Goal: Book appointment/travel/reservation

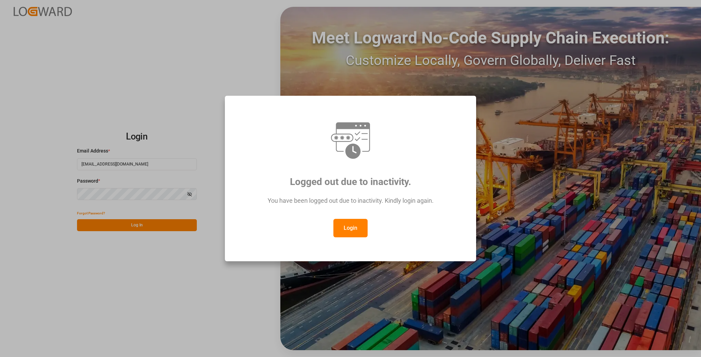
click at [348, 233] on button "Login" at bounding box center [350, 228] width 34 height 18
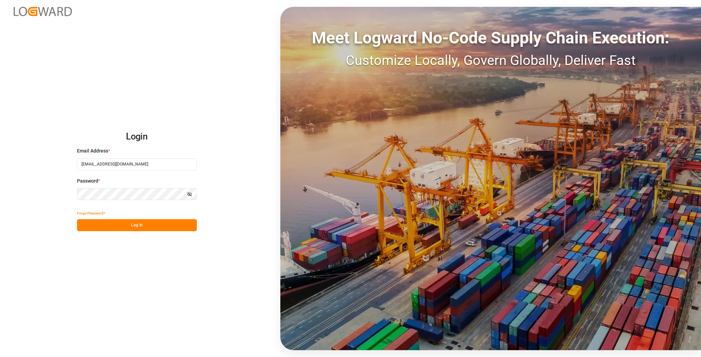
click at [156, 234] on div "Login Email Address * [EMAIL_ADDRESS][DOMAIN_NAME] Password * Show password For…" at bounding box center [350, 178] width 701 height 357
click at [160, 227] on button "Log In" at bounding box center [137, 225] width 120 height 12
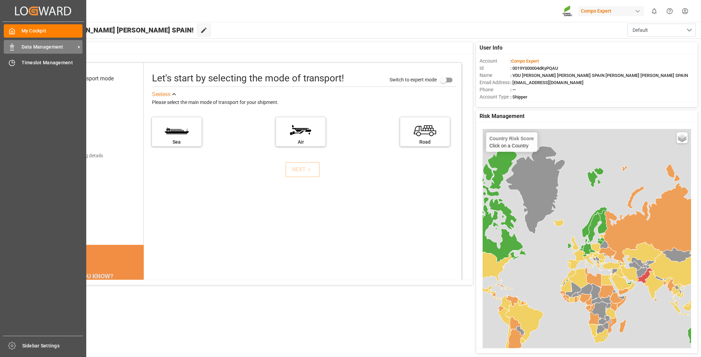
click at [34, 48] on span "Data Management" at bounding box center [49, 46] width 54 height 7
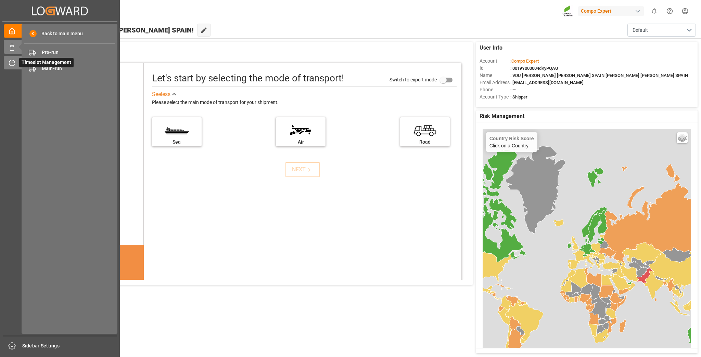
click at [12, 65] on icon at bounding box center [12, 63] width 7 height 7
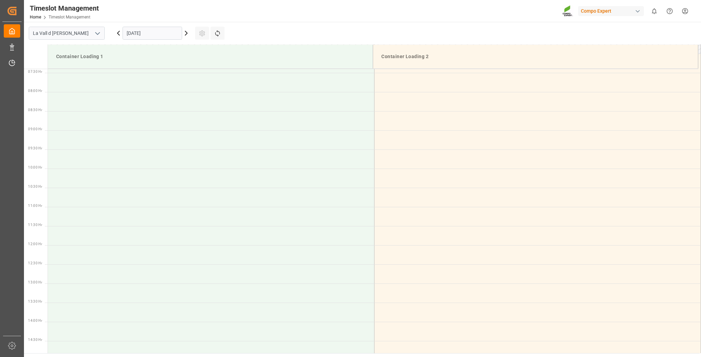
scroll to position [302, 0]
click at [138, 30] on input "[DATE]" at bounding box center [153, 33] width 60 height 13
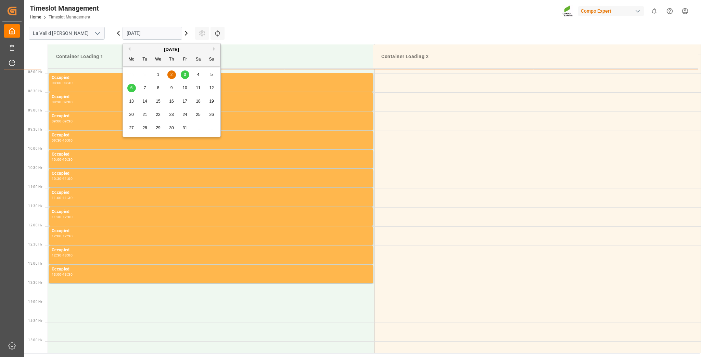
click at [132, 89] on span "6" at bounding box center [131, 88] width 2 height 5
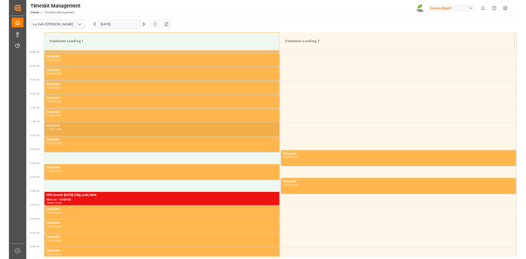
scroll to position [466, 0]
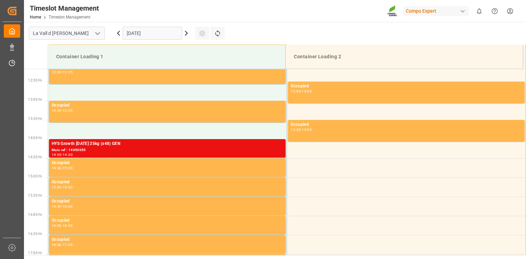
click at [126, 46] on td "Container Loading 1" at bounding box center [166, 57] width 237 height 24
click at [140, 32] on input "[DATE]" at bounding box center [153, 33] width 60 height 13
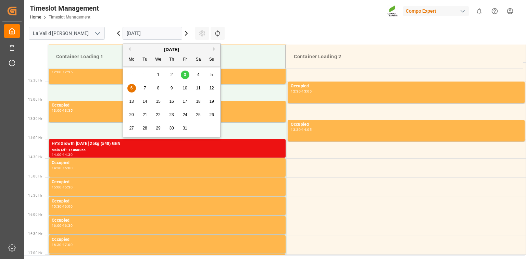
click at [157, 89] on span "8" at bounding box center [158, 88] width 2 height 5
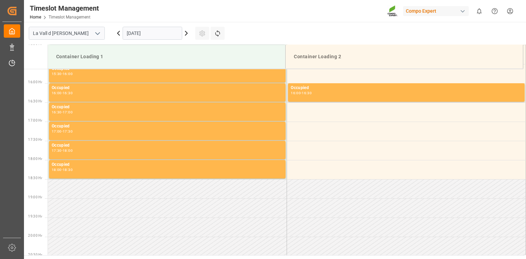
scroll to position [477, 0]
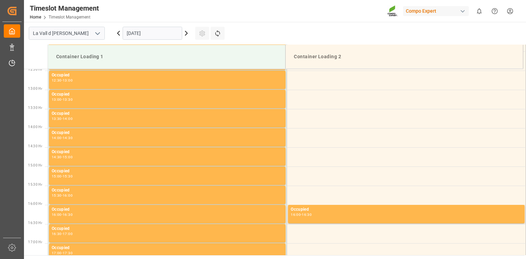
click at [161, 34] on input "[DATE]" at bounding box center [153, 33] width 60 height 13
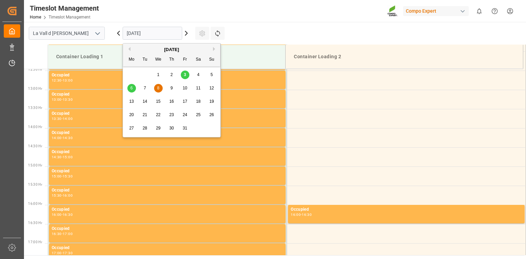
click at [145, 88] on span "7" at bounding box center [145, 88] width 2 height 5
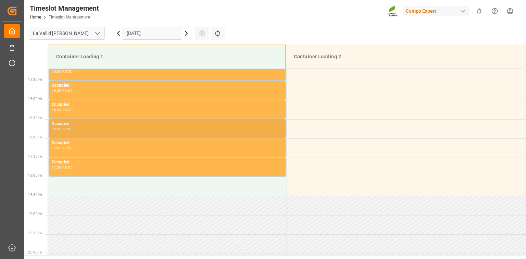
scroll to position [587, 0]
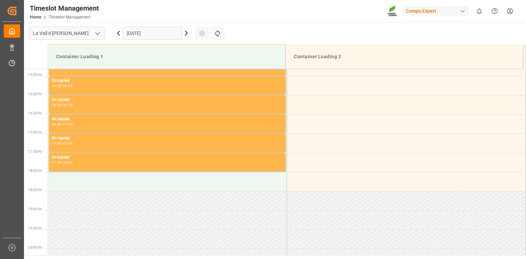
click at [164, 36] on input "[DATE]" at bounding box center [153, 33] width 60 height 13
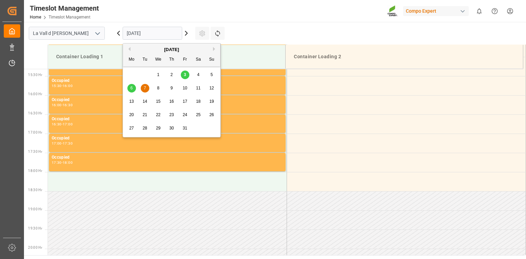
click at [170, 86] on div "9" at bounding box center [171, 88] width 9 height 8
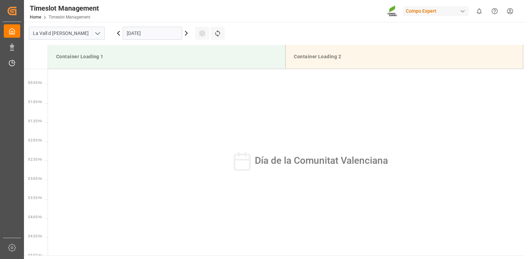
scroll to position [0, 0]
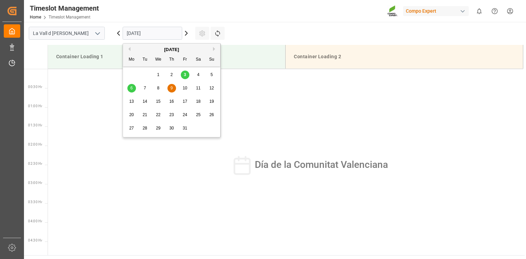
click at [153, 33] on input "[DATE]" at bounding box center [153, 33] width 60 height 13
click at [133, 90] on div "6" at bounding box center [131, 88] width 9 height 8
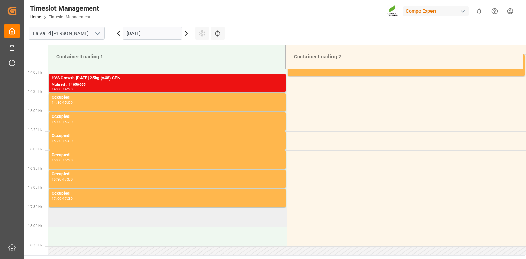
scroll to position [450, 0]
